Goal: Task Accomplishment & Management: Manage account settings

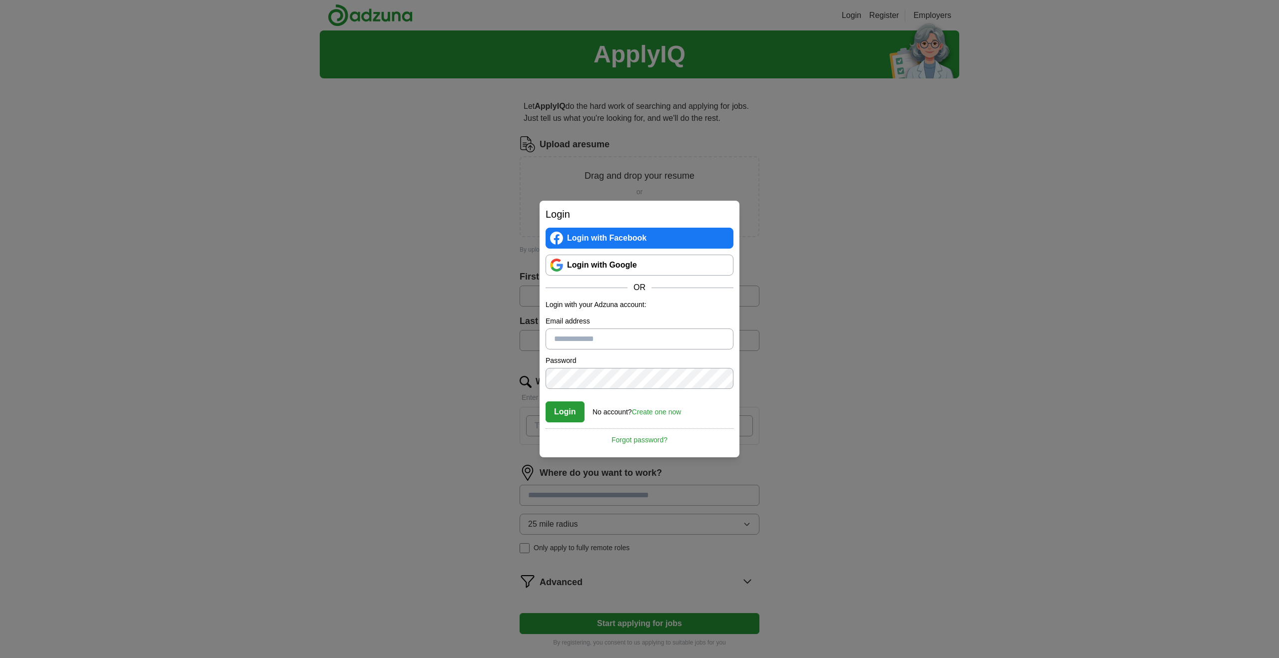
click at [611, 339] on input "Email address" at bounding box center [640, 339] width 188 height 21
type input "**********"
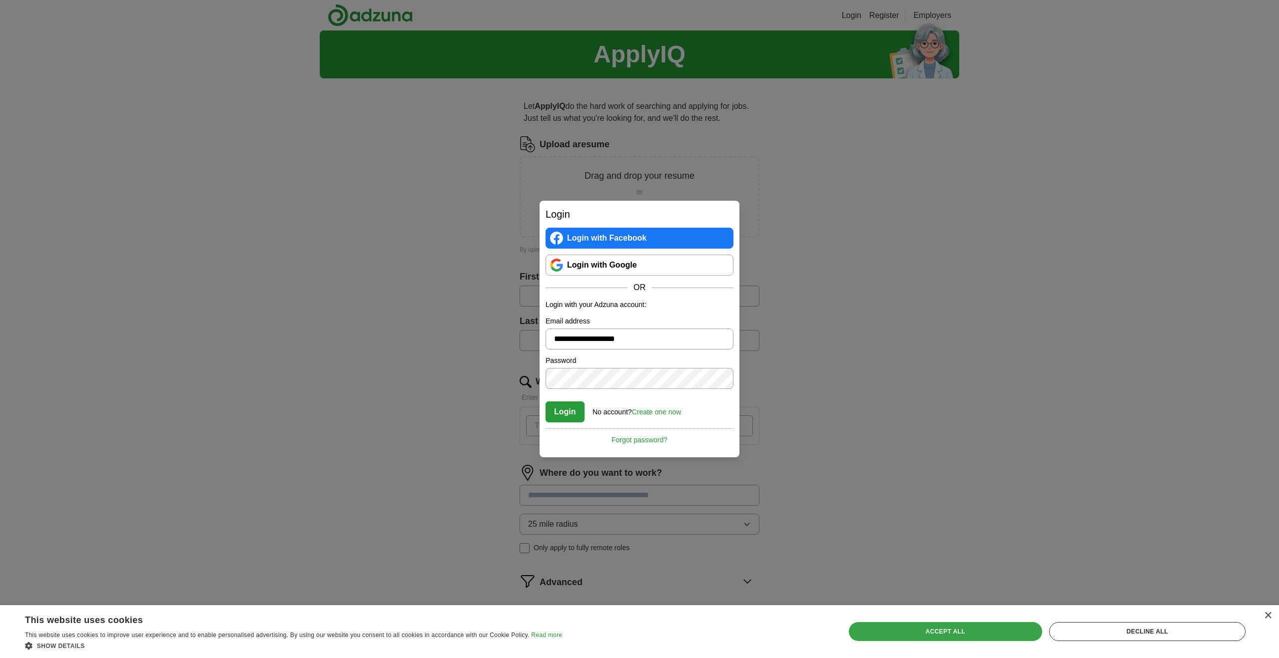
click at [960, 630] on div "Accept all" at bounding box center [945, 631] width 193 height 19
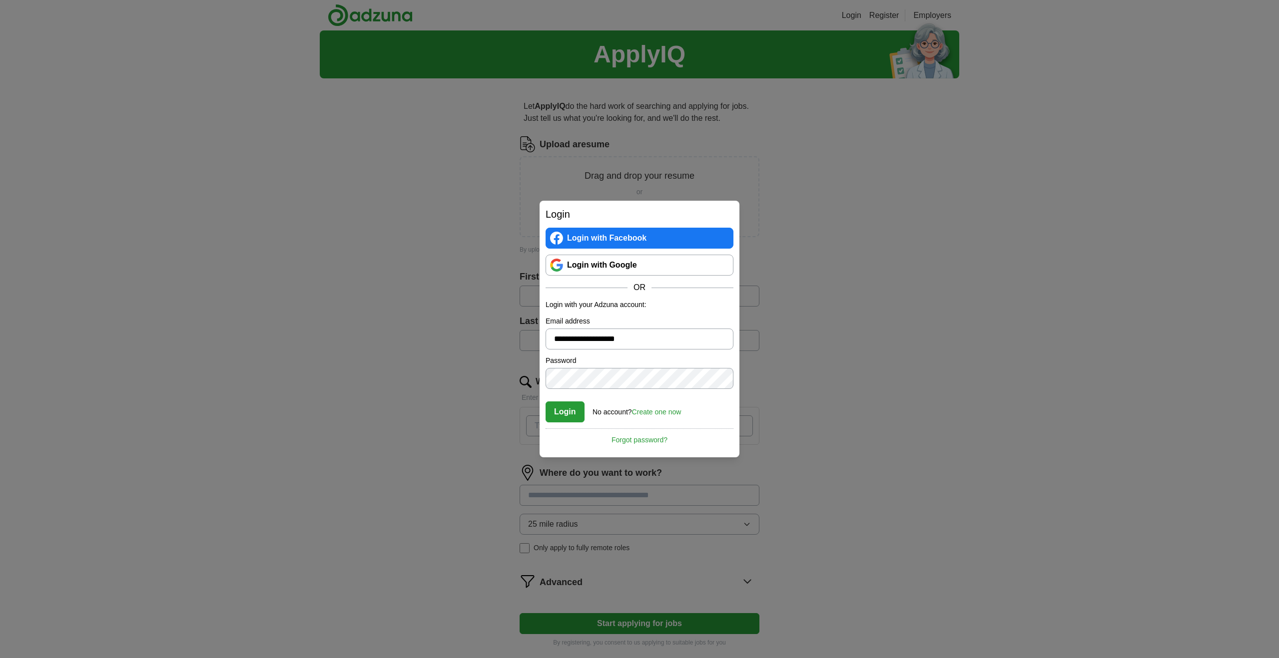
scroll to position [41, 0]
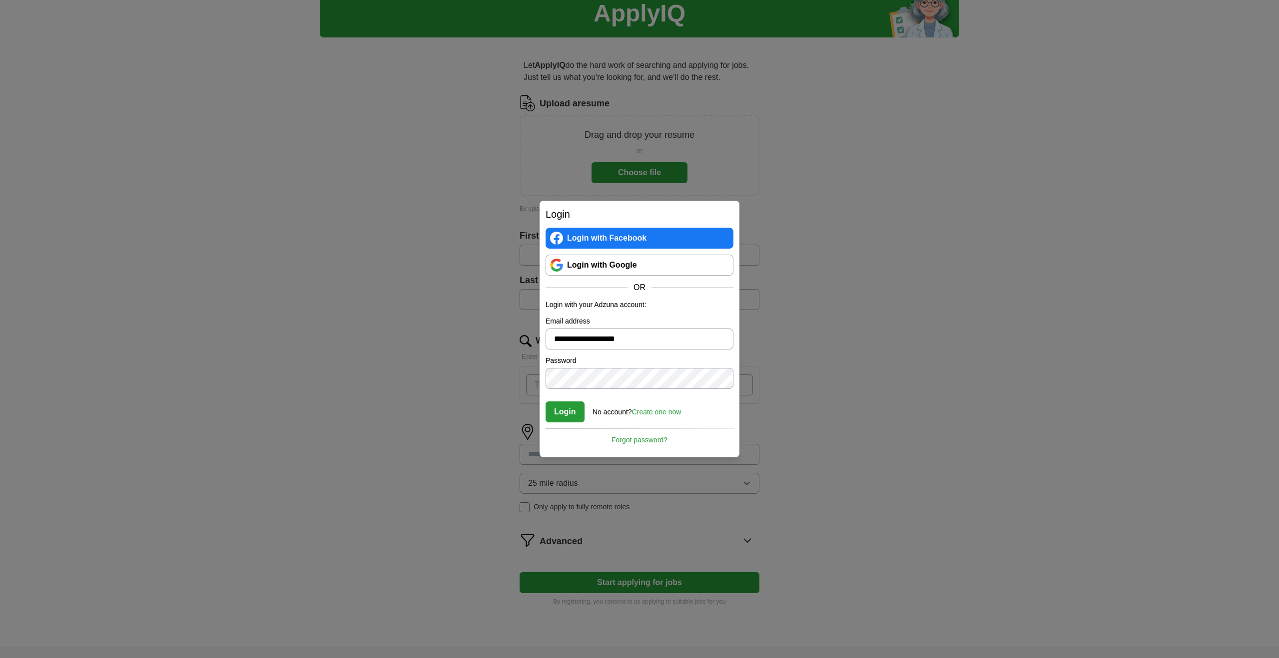
click at [559, 414] on button "Login" at bounding box center [565, 412] width 39 height 21
click at [562, 405] on button "Login" at bounding box center [565, 412] width 39 height 21
click at [643, 441] on link "Forgot password?" at bounding box center [640, 437] width 188 height 17
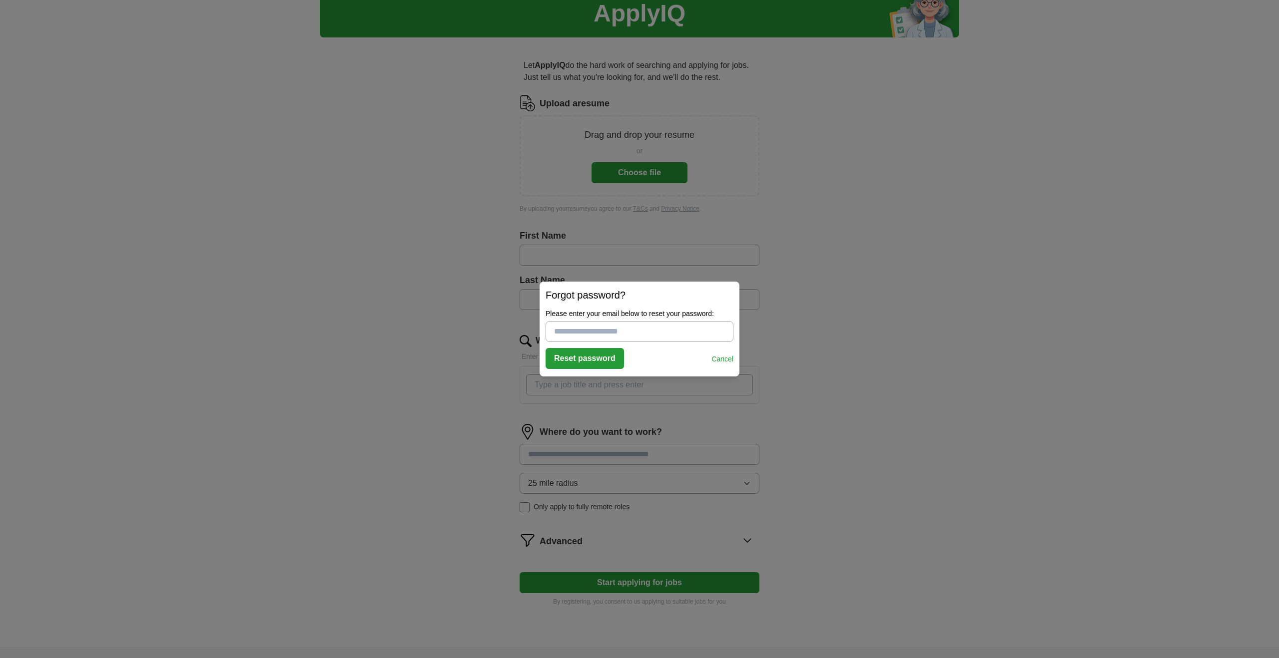
click at [586, 358] on button "Reset password" at bounding box center [585, 358] width 78 height 21
click at [590, 331] on input "Please enter a valid email address:" at bounding box center [640, 331] width 188 height 21
type input "**********"
click at [565, 356] on button "Reset password" at bounding box center [585, 358] width 78 height 21
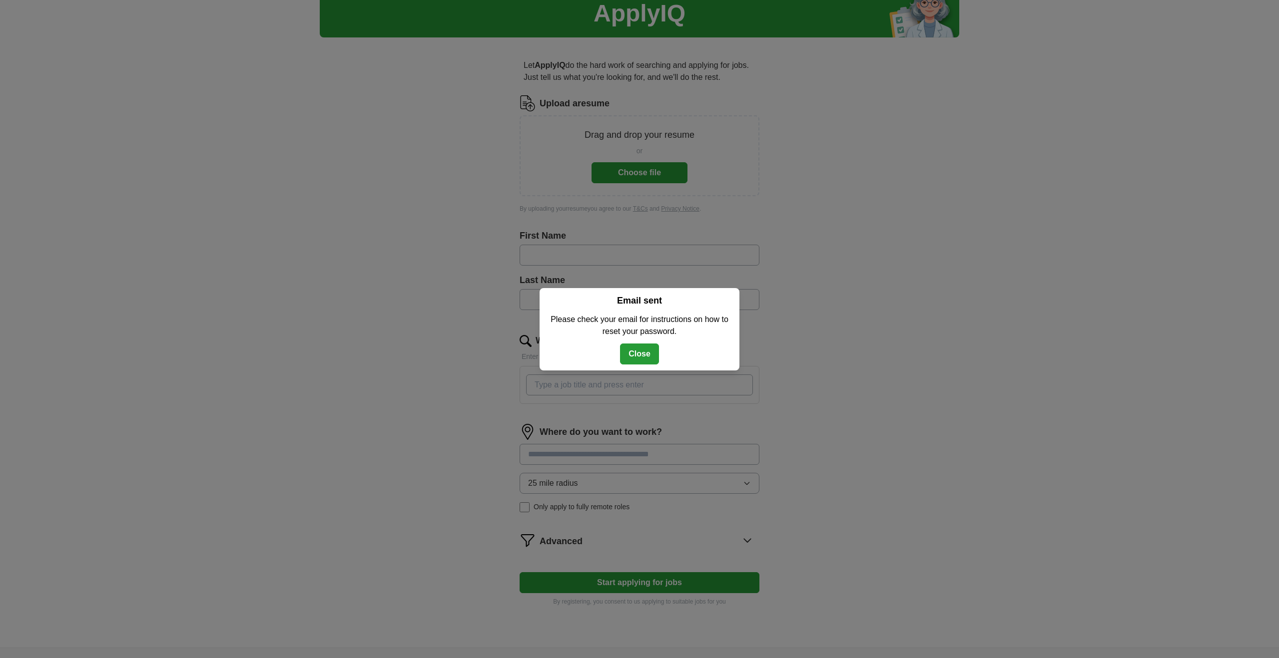
click at [642, 351] on button "Close" at bounding box center [639, 354] width 39 height 21
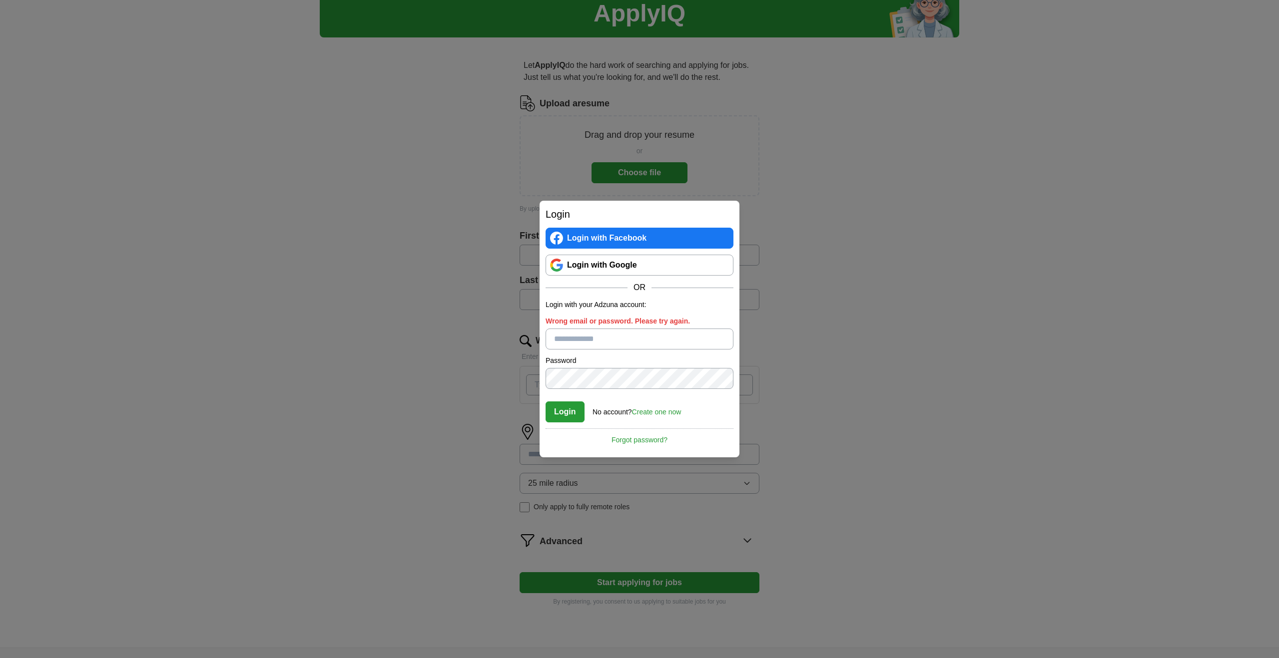
click at [612, 338] on input "Wrong email or password. Please try again." at bounding box center [640, 339] width 188 height 21
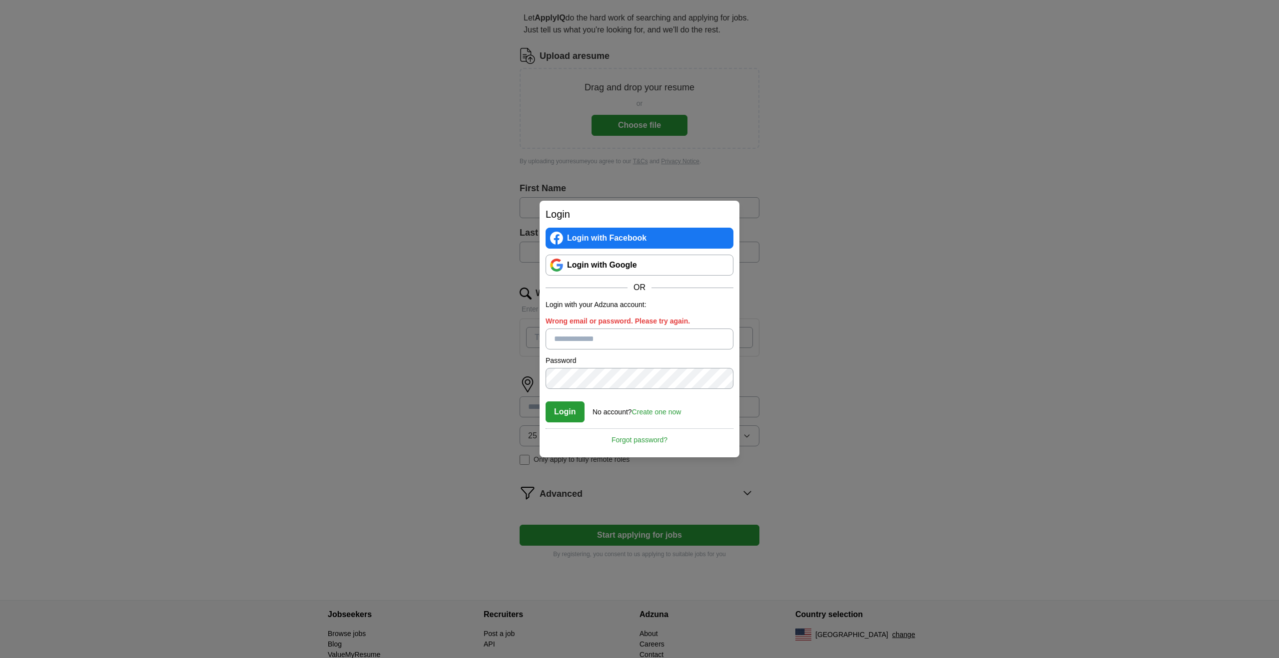
scroll to position [90, 0]
click at [569, 342] on input "Wrong email or password. Please try again." at bounding box center [640, 339] width 188 height 21
type input "**********"
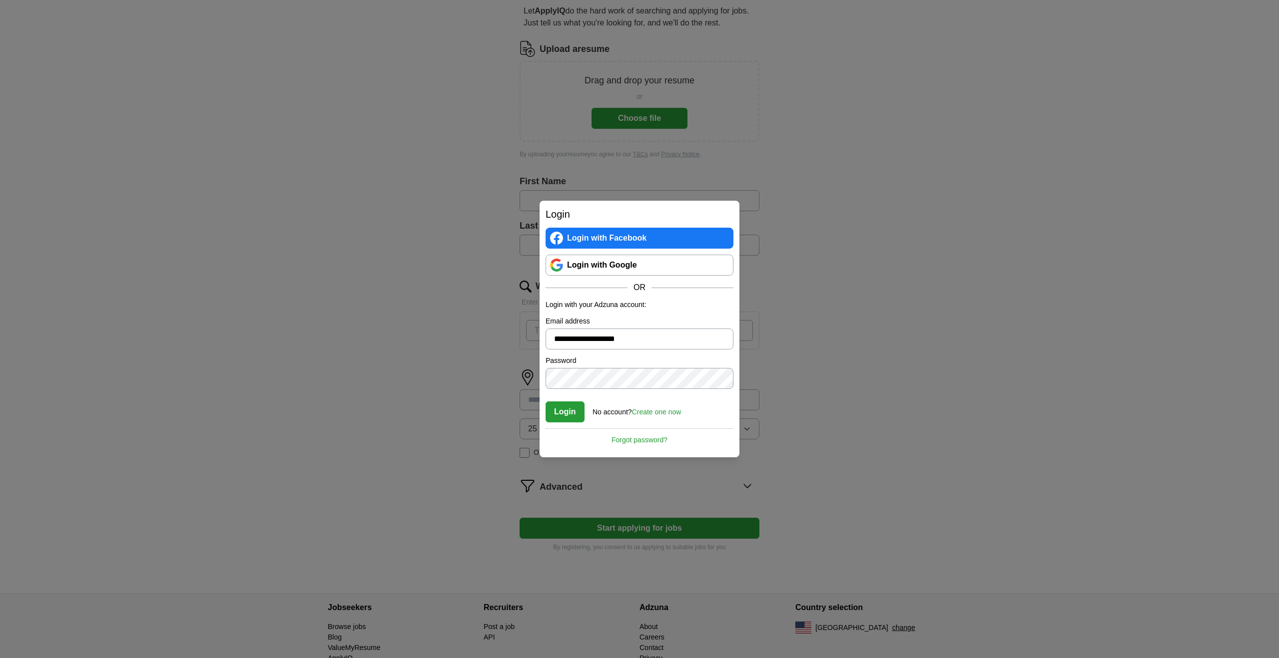
click at [569, 409] on button "Login" at bounding box center [565, 412] width 39 height 21
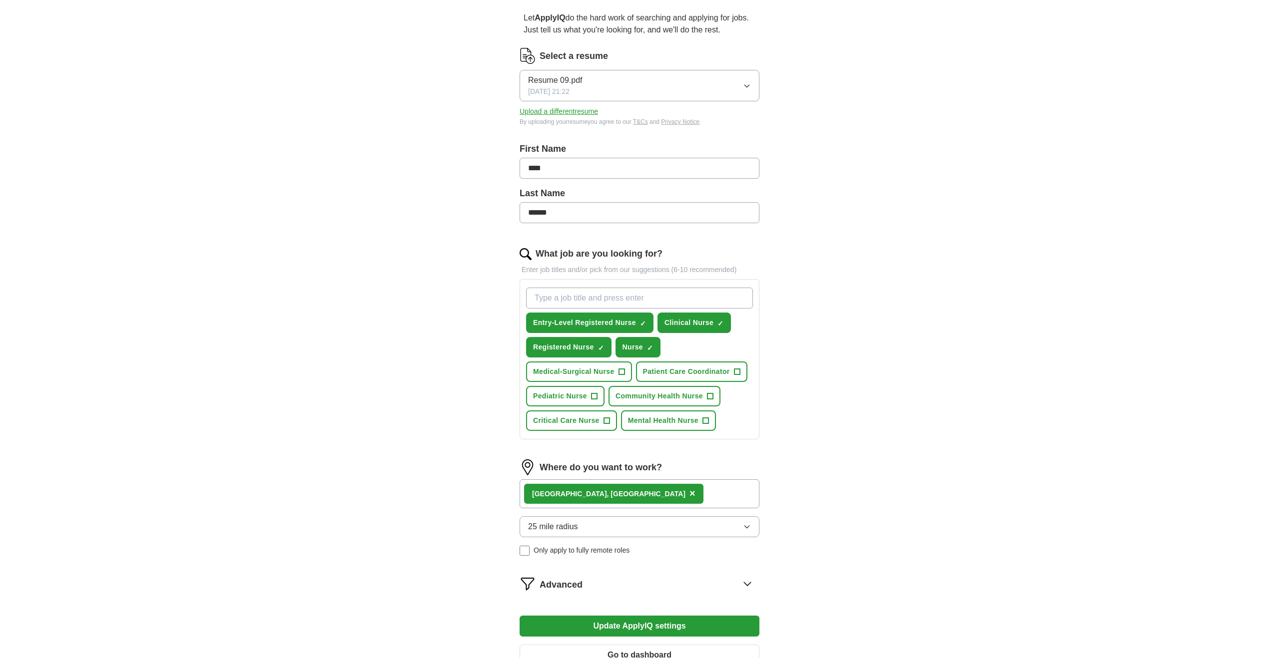
scroll to position [215, 0]
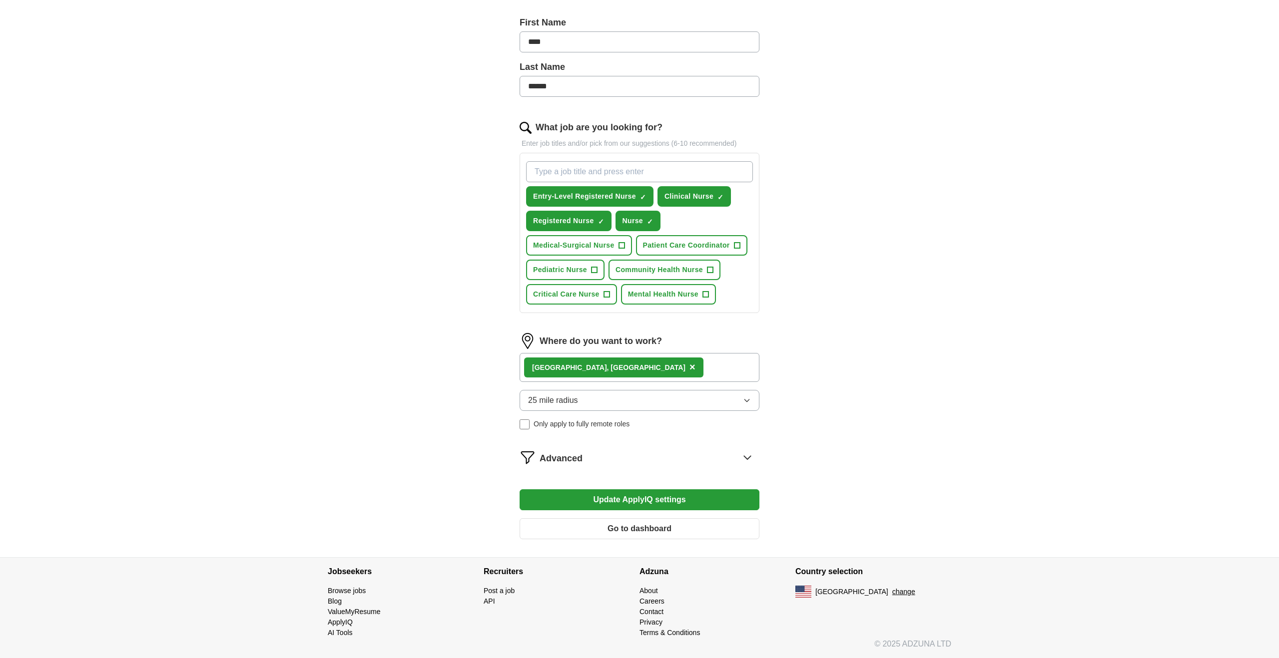
click at [637, 527] on button "Go to dashboard" at bounding box center [640, 529] width 240 height 21
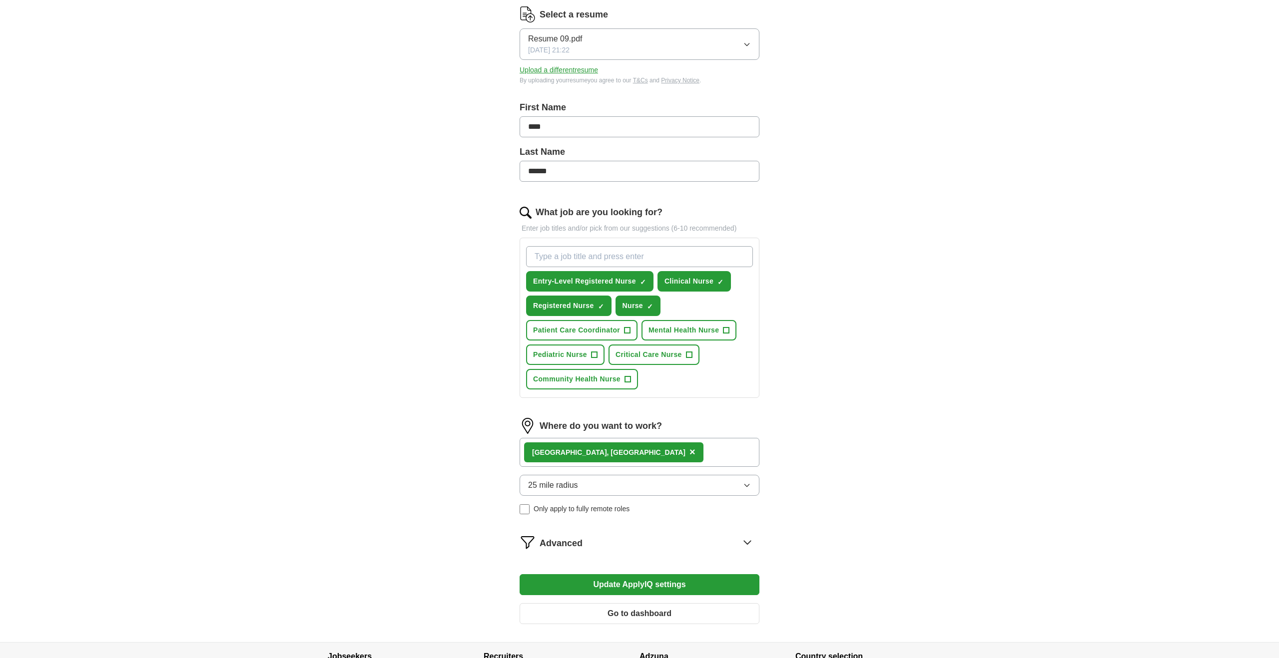
scroll to position [131, 0]
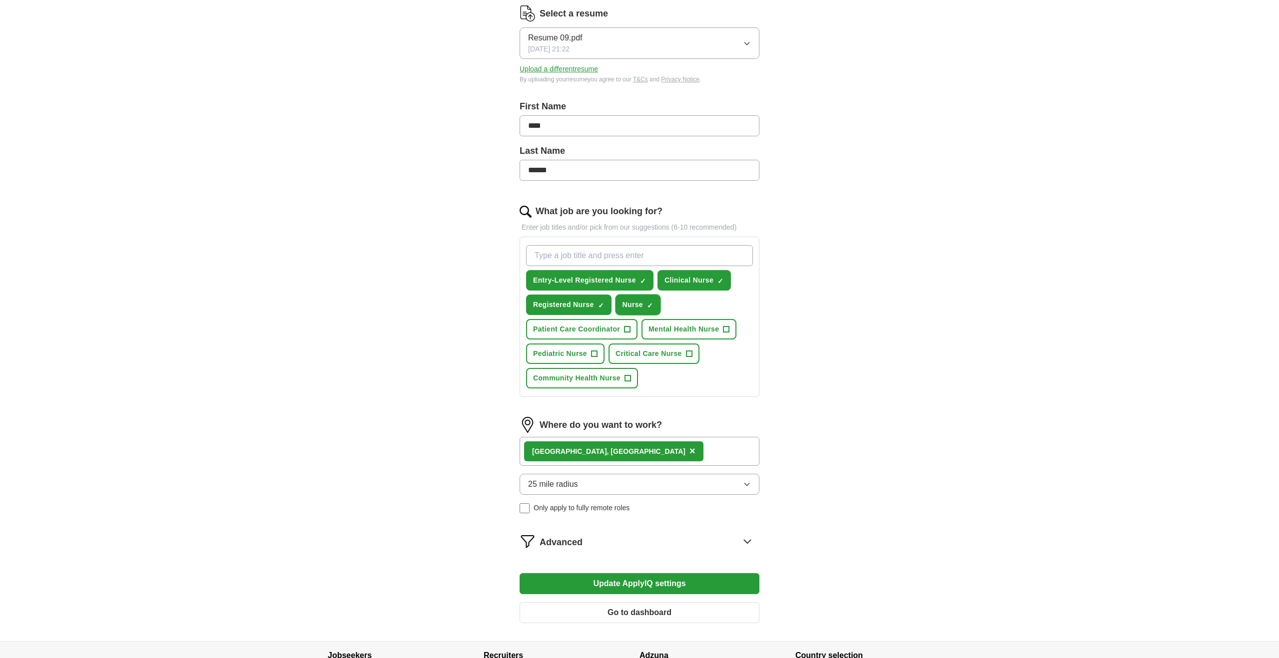
click at [632, 303] on span "Nurse" at bounding box center [632, 305] width 20 height 10
click at [0, 0] on span "×" at bounding box center [0, 0] width 0 height 0
click at [631, 583] on button "Update ApplyIQ settings" at bounding box center [640, 584] width 240 height 21
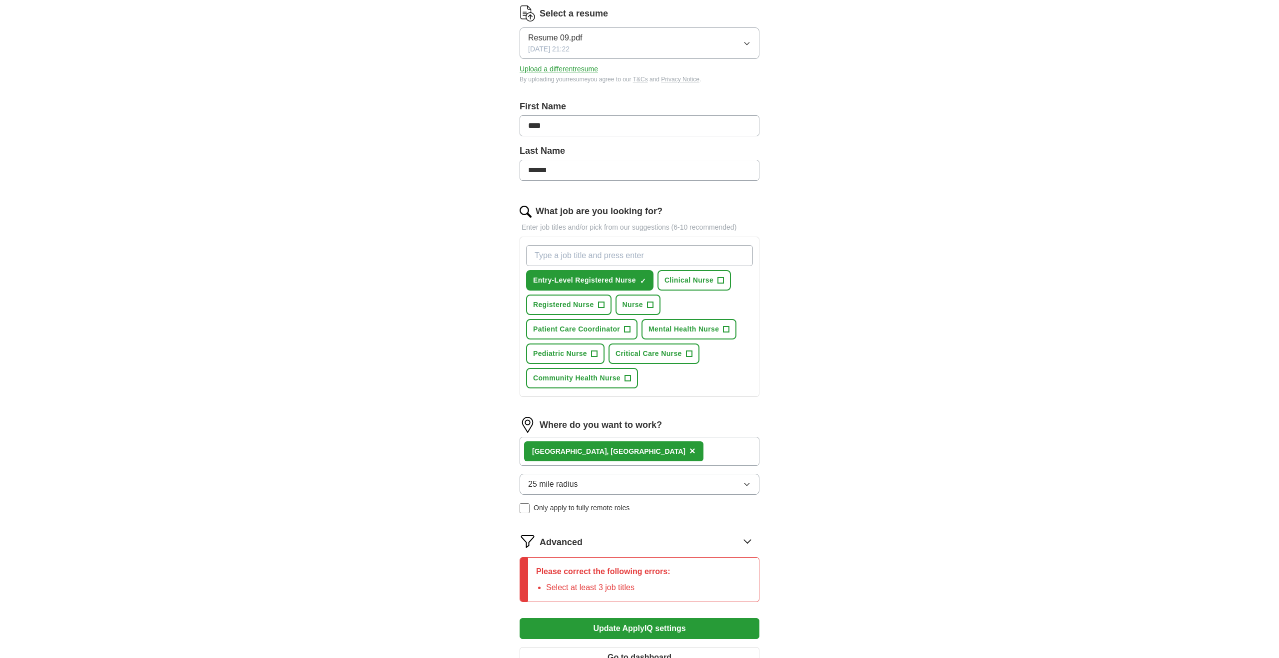
click at [653, 256] on input "What job are you looking for?" at bounding box center [639, 255] width 227 height 21
type input "Hospital Nurse"
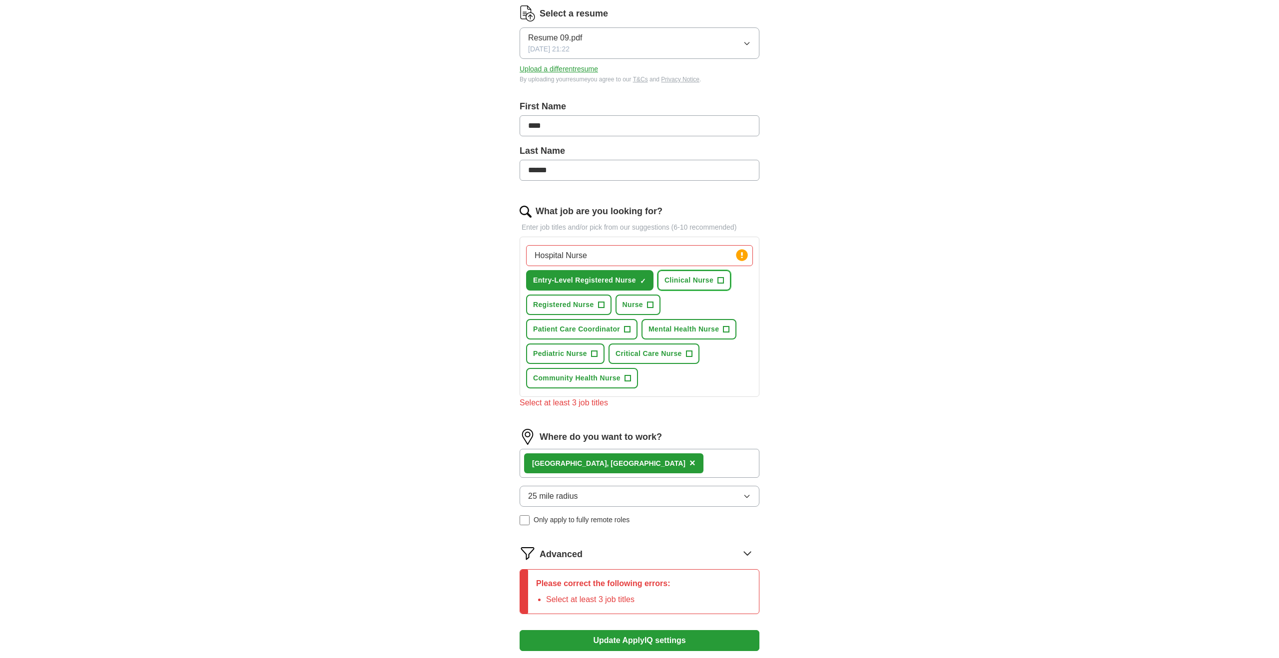
click at [719, 280] on span "+" at bounding box center [721, 281] width 6 height 8
click at [600, 304] on span "+" at bounding box center [601, 305] width 6 height 8
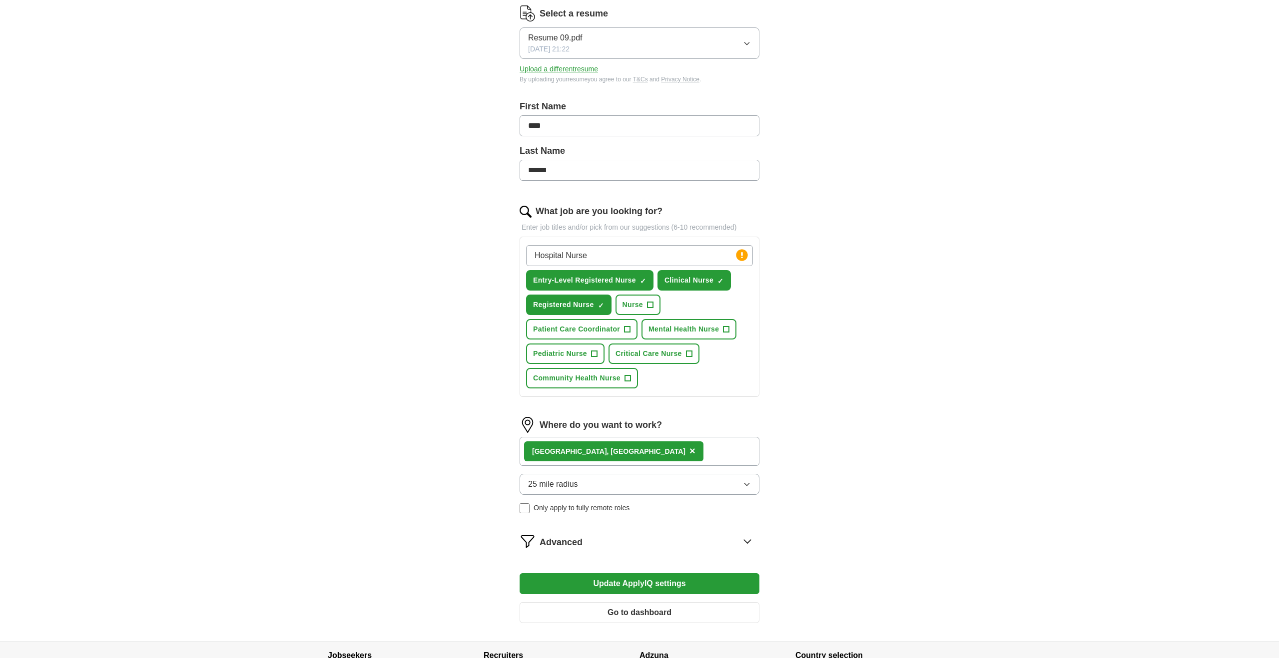
click at [625, 582] on button "Update ApplyIQ settings" at bounding box center [640, 584] width 240 height 21
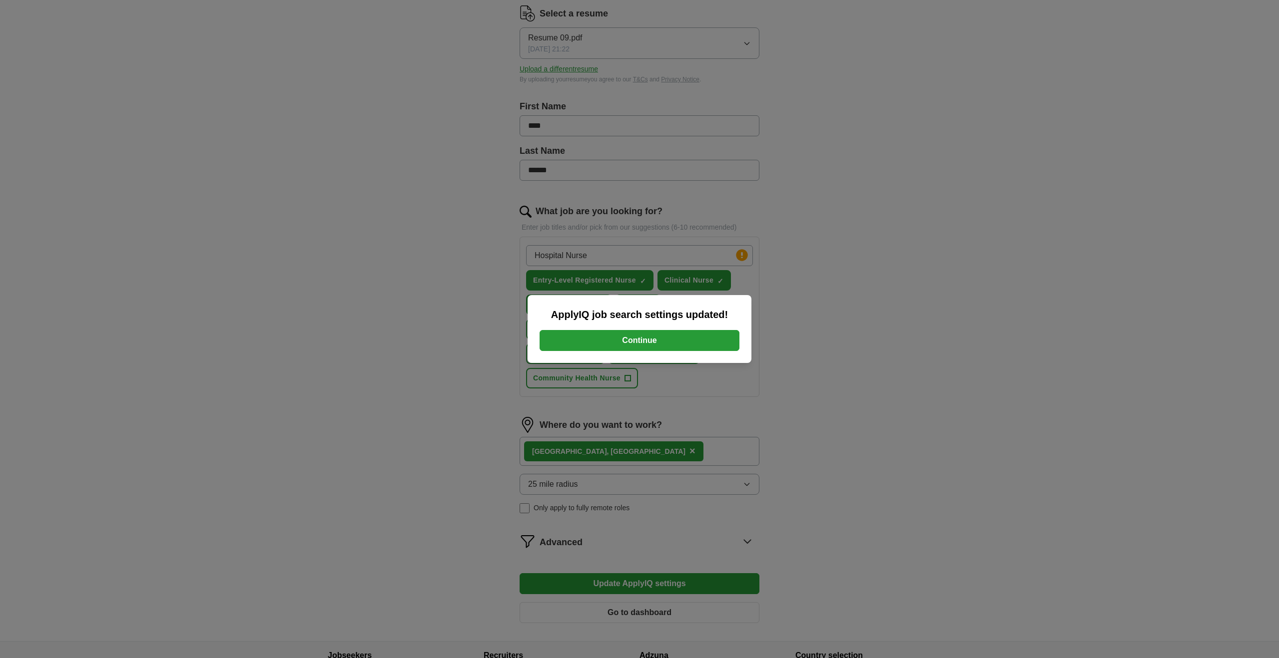
click at [635, 341] on button "Continue" at bounding box center [640, 340] width 200 height 21
